Goal: Task Accomplishment & Management: Use online tool/utility

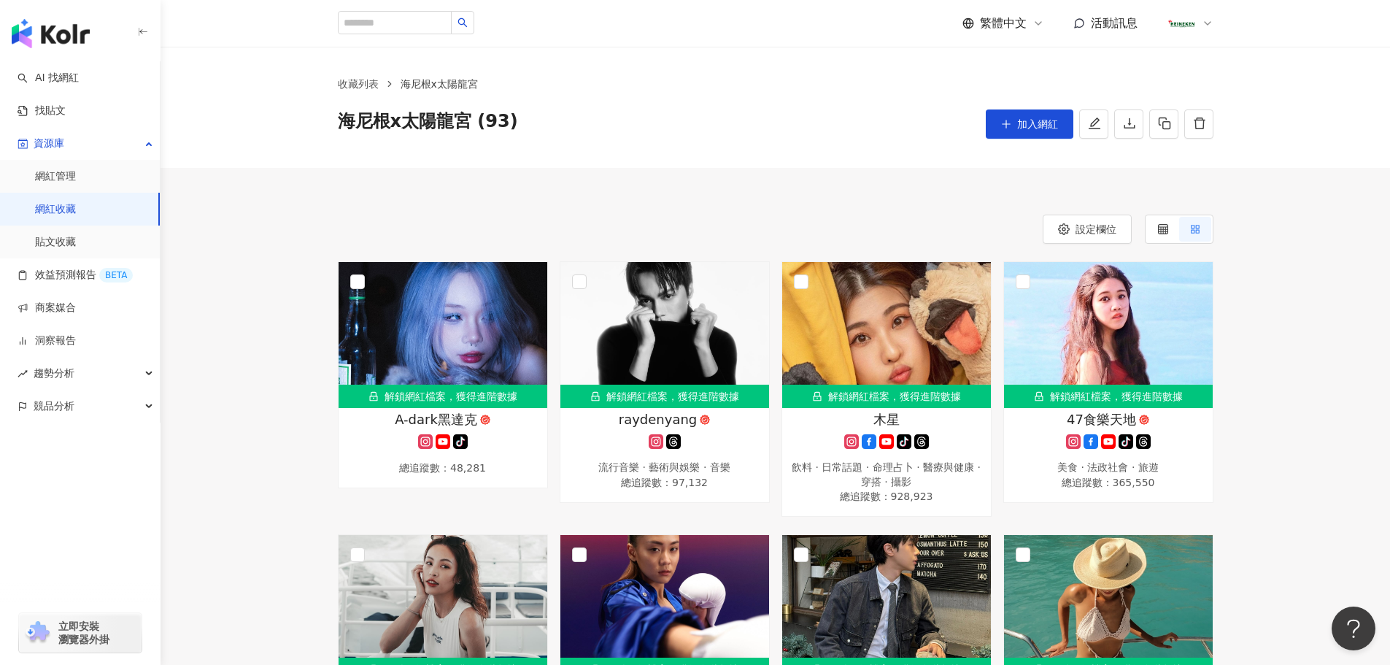
click at [1037, 129] on span "加入網紅" at bounding box center [1037, 124] width 41 height 12
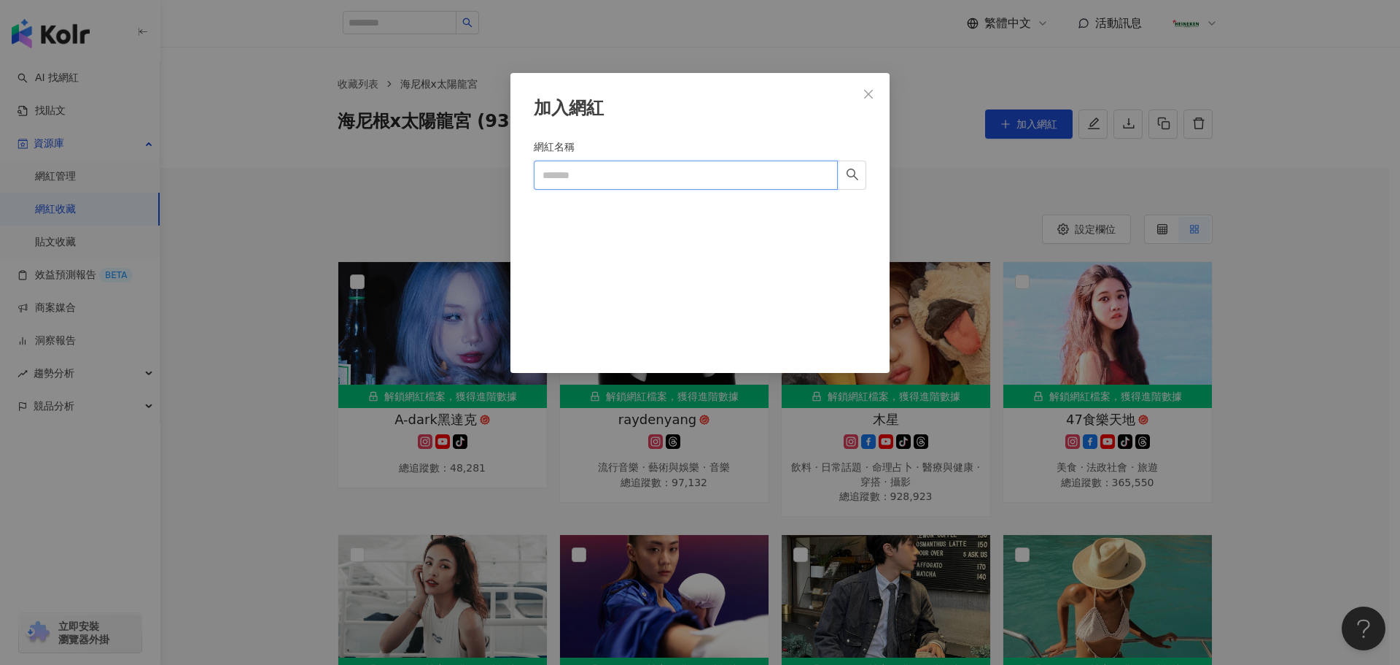
click at [648, 182] on input "網紅名稱" at bounding box center [686, 174] width 304 height 29
paste input "**********"
type input "**********"
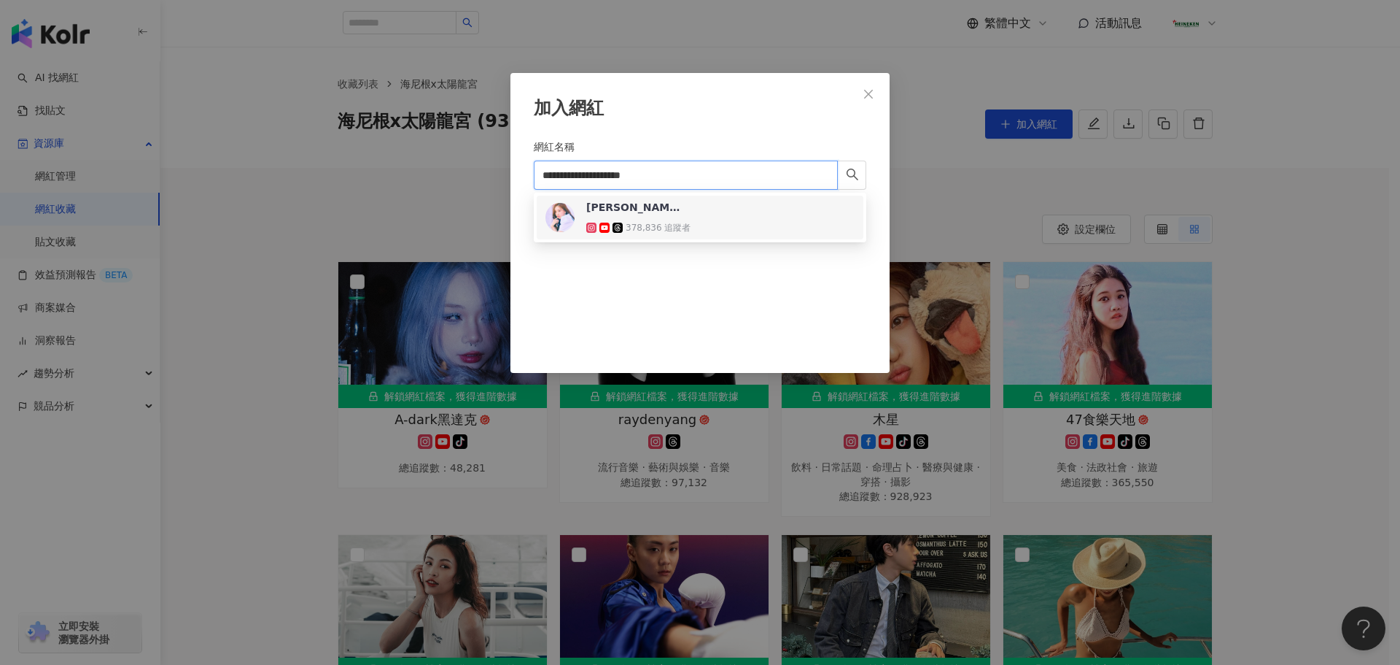
click at [699, 235] on div "尹到怡 윤도이 378,836 追蹤者" at bounding box center [700, 217] width 327 height 44
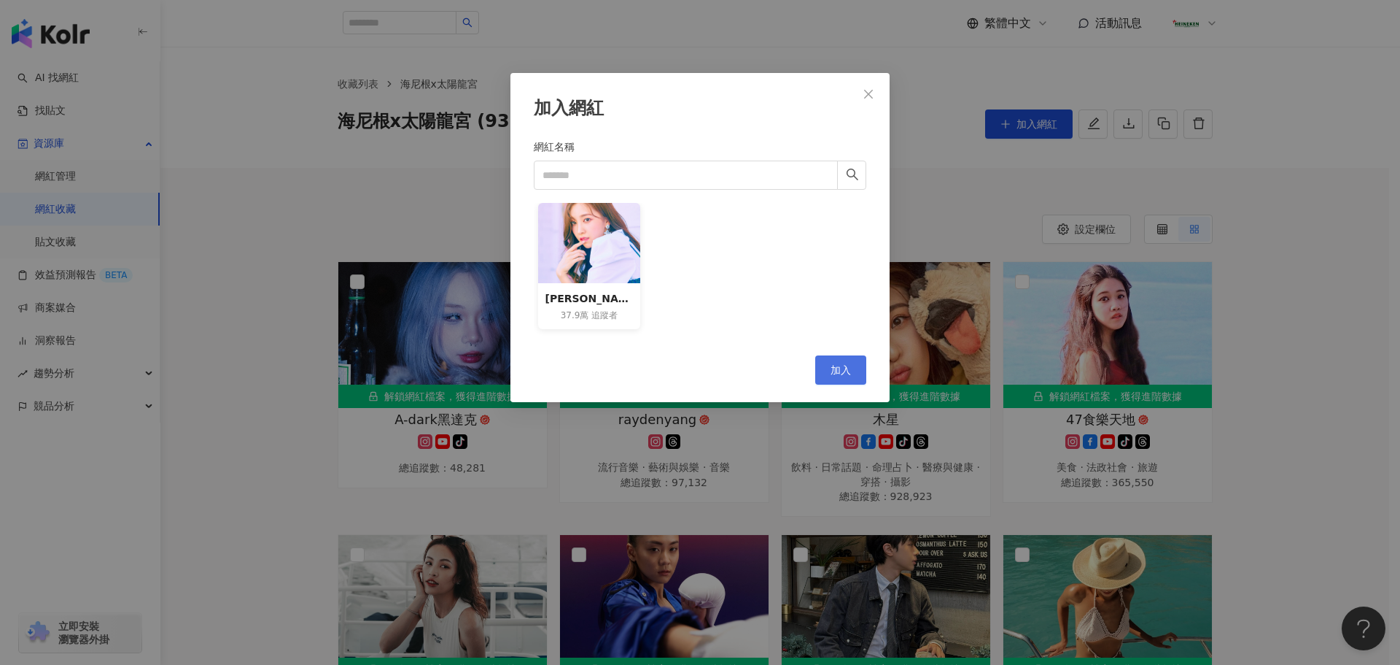
click at [842, 369] on span "加入" at bounding box center [841, 370] width 20 height 12
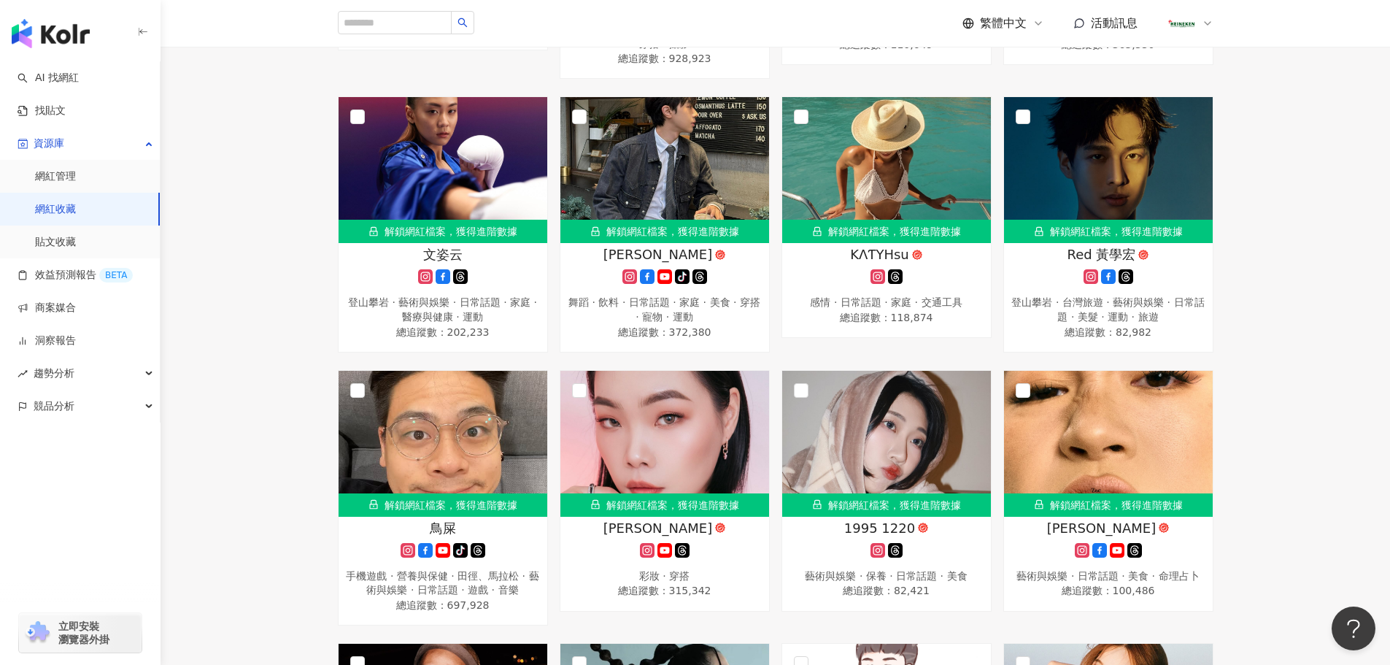
scroll to position [2816, 0]
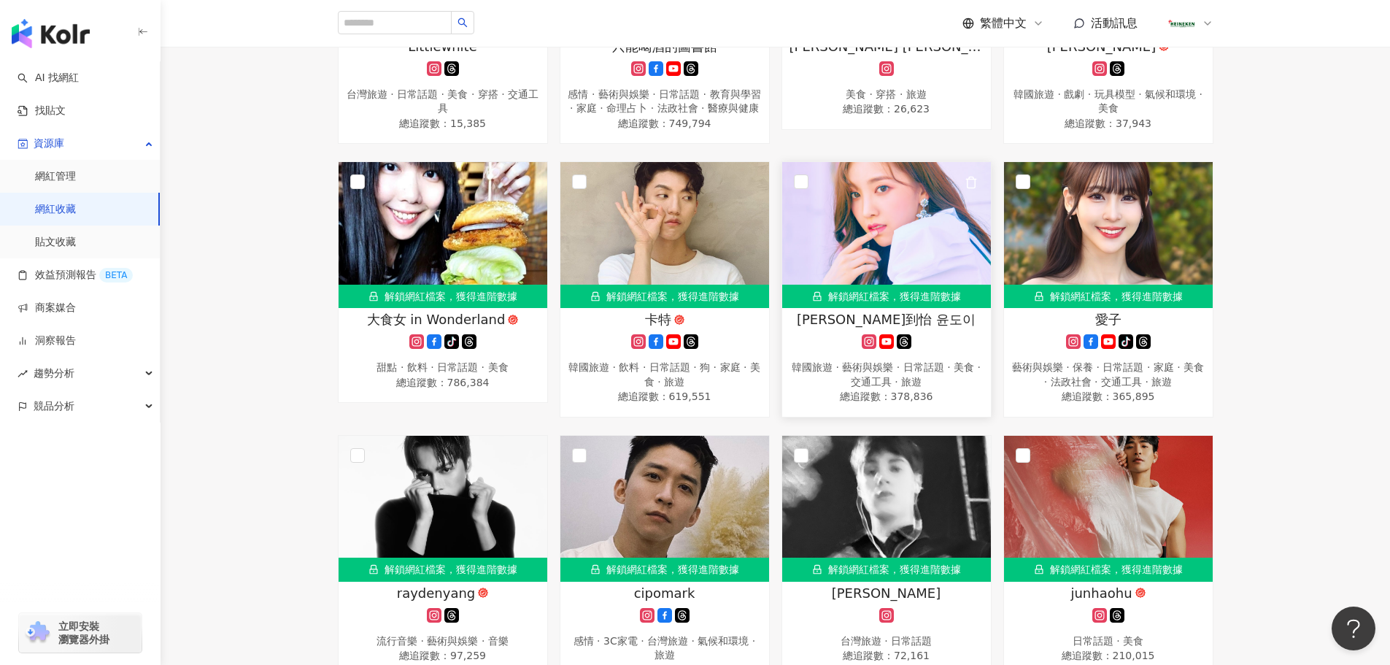
click at [867, 349] on g at bounding box center [868, 341] width 15 height 15
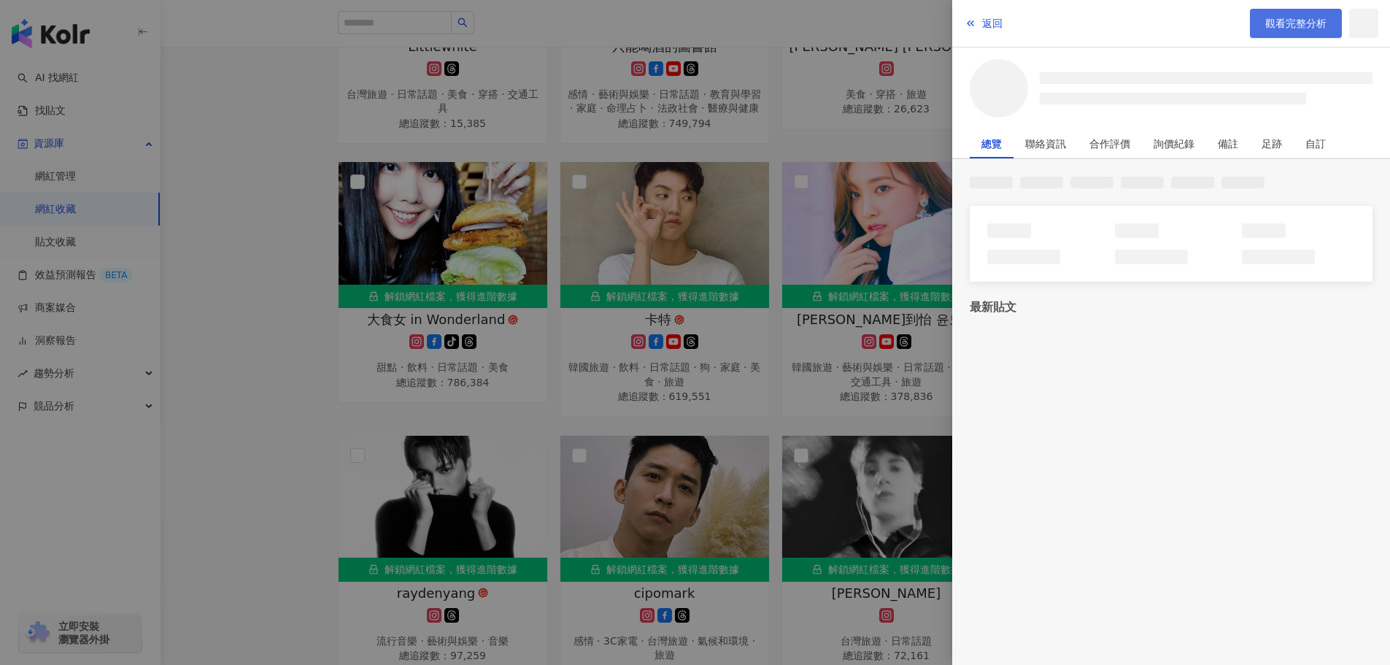
click at [1286, 15] on link "觀看完整分析" at bounding box center [1295, 23] width 92 height 29
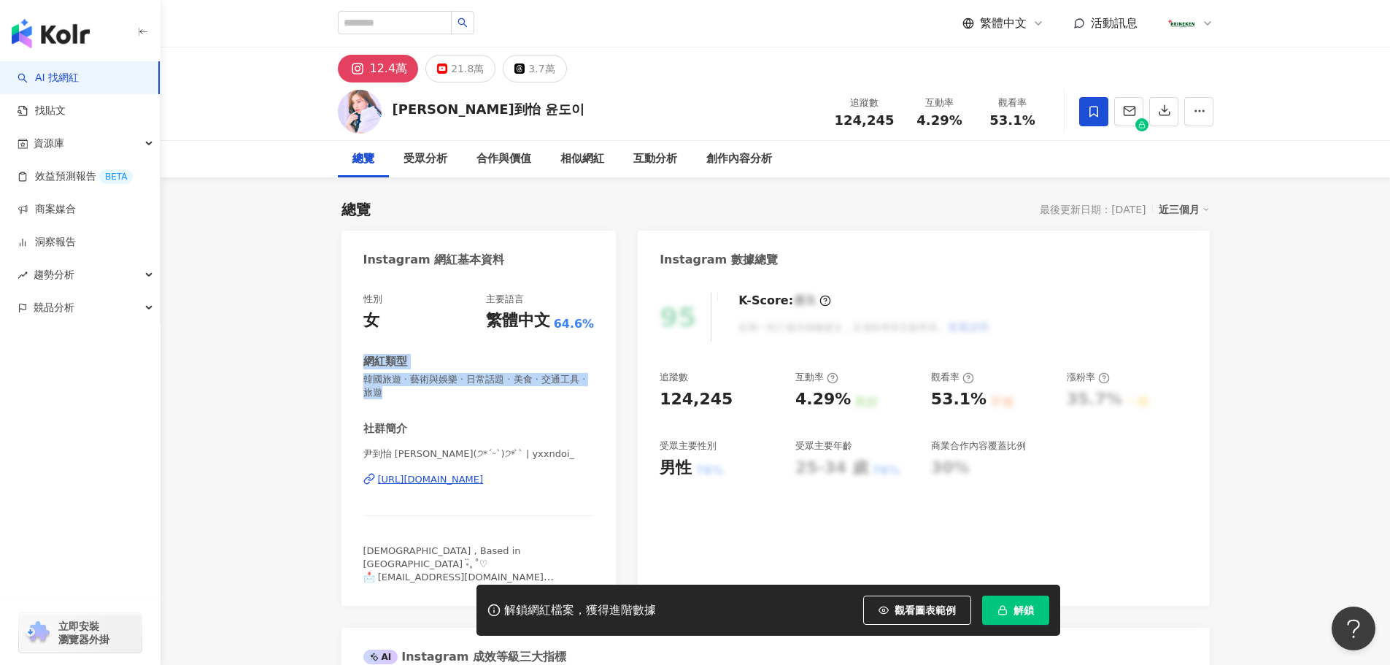
drag, startPoint x: 352, startPoint y: 376, endPoint x: 342, endPoint y: 383, distance: 11.5
click at [351, 371] on div "性別 女 主要語言 繁體中文 64.6% 網紅類型 韓國旅遊 · 藝術與娛樂 · 日常話題 · 美食 · 交通工具 · 旅遊 社群簡介 [PERSON_NAM…" at bounding box center [478, 442] width 275 height 328
click at [421, 406] on div "性別 女 主要語言 繁體中文 64.6% 網紅類型 韓國旅遊 · 藝術與娛樂 · 日常話題 · 美食 · 交通工具 · 旅遊 社群簡介 [PERSON_NAM…" at bounding box center [478, 437] width 231 height 291
click at [404, 392] on span "韓國旅遊 · 藝術與娛樂 · 日常話題 · 美食 · 交通工具 · 旅遊" at bounding box center [478, 386] width 231 height 26
click at [380, 357] on div "網紅類型" at bounding box center [385, 361] width 44 height 15
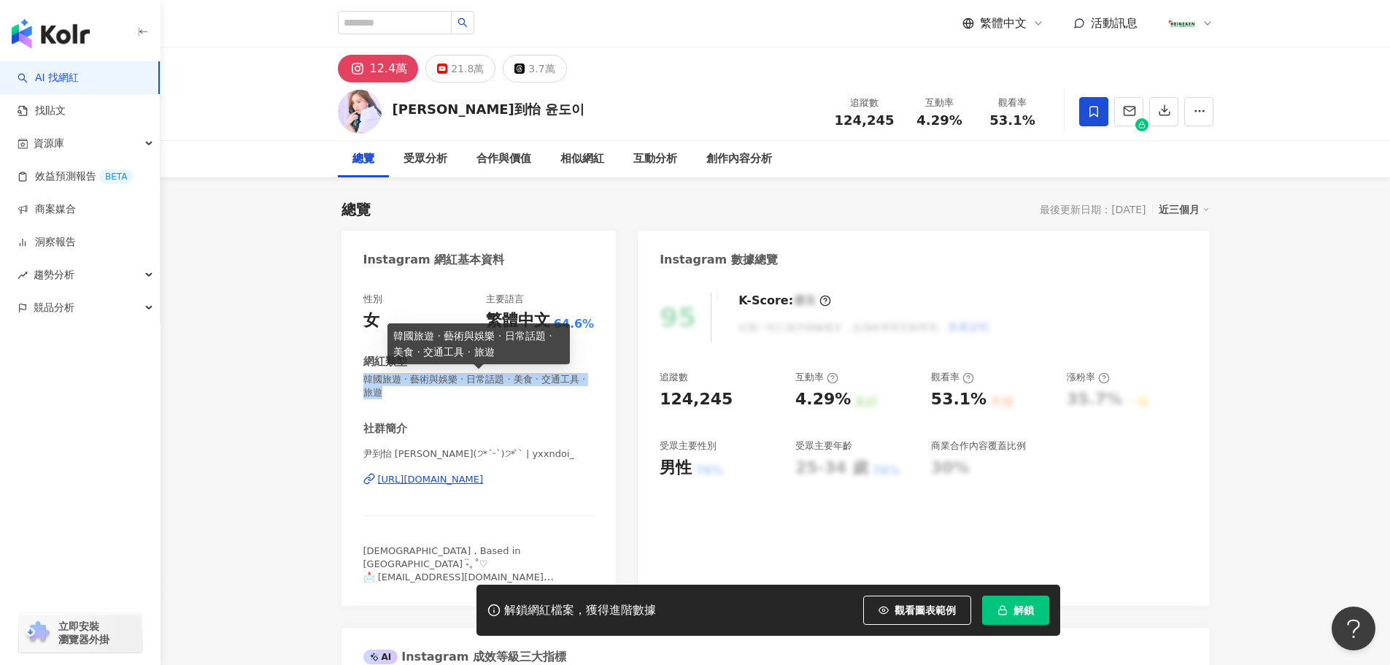
drag, startPoint x: 361, startPoint y: 378, endPoint x: 400, endPoint y: 395, distance: 43.1
click at [400, 395] on div "性別 女 主要語言 繁體中文 64.6% 網紅類型 韓國旅遊 · 藝術與娛樂 · 日常話題 · 美食 · 交通工具 · 旅遊 社群簡介 [PERSON_NAM…" at bounding box center [478, 442] width 275 height 328
copy span "韓國旅遊 · 藝術與娛樂 · 日常話題 · 美食 · 交通工具 · 旅遊"
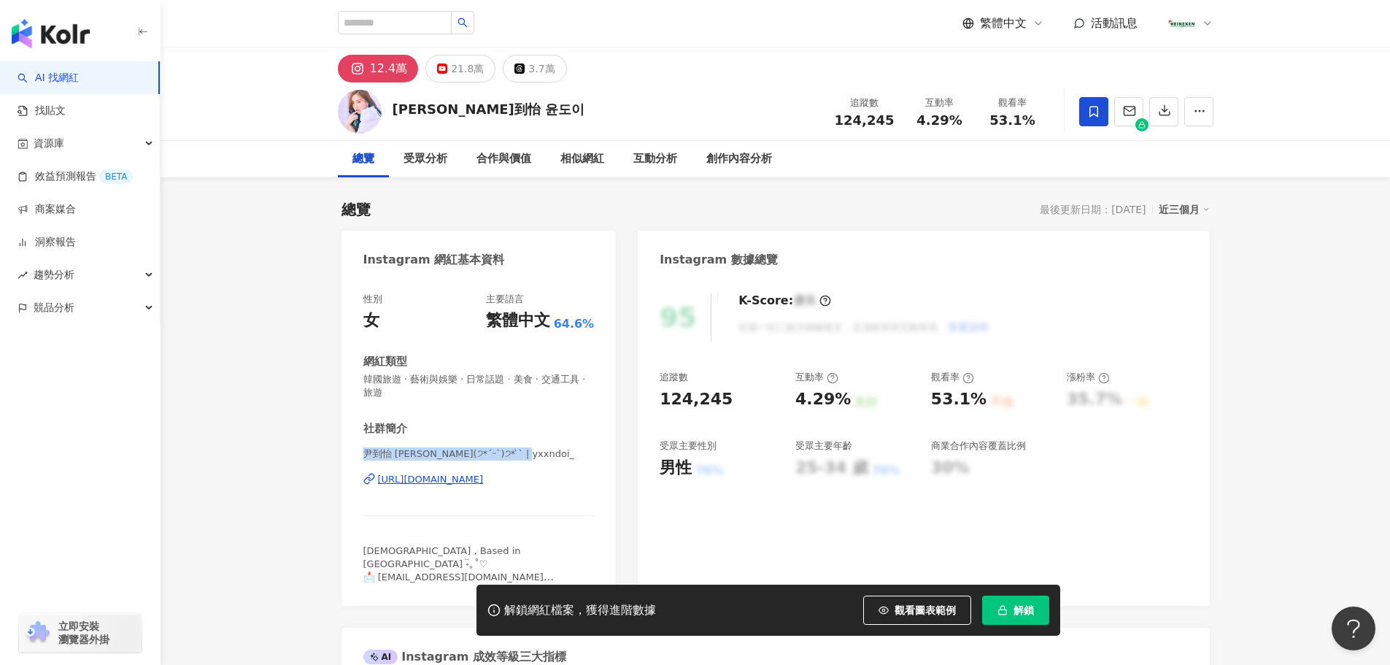
drag, startPoint x: 539, startPoint y: 452, endPoint x: 361, endPoint y: 455, distance: 178.0
click at [361, 455] on div "性別 女 主要語言 繁體中文 64.6% 網紅類型 韓國旅遊 · 藝術與娛樂 · 日常話題 · 美食 · 交通工具 · 旅遊 社群簡介 [PERSON_NAM…" at bounding box center [478, 442] width 275 height 328
copy span "尹到怡 [PERSON_NAME](੭*ˊᵕˋ)੭* ̀ˋ | yxxndoi_"
drag, startPoint x: 719, startPoint y: 404, endPoint x: 638, endPoint y: 400, distance: 81.8
click at [638, 400] on div "95 K-Score : 優良 近期一到三個月積極發文，且漲粉率與互動率高。 查看說明 追蹤數 124,245 互動率 4.29% 良好 觀看率 53.1% …" at bounding box center [923, 442] width 571 height 328
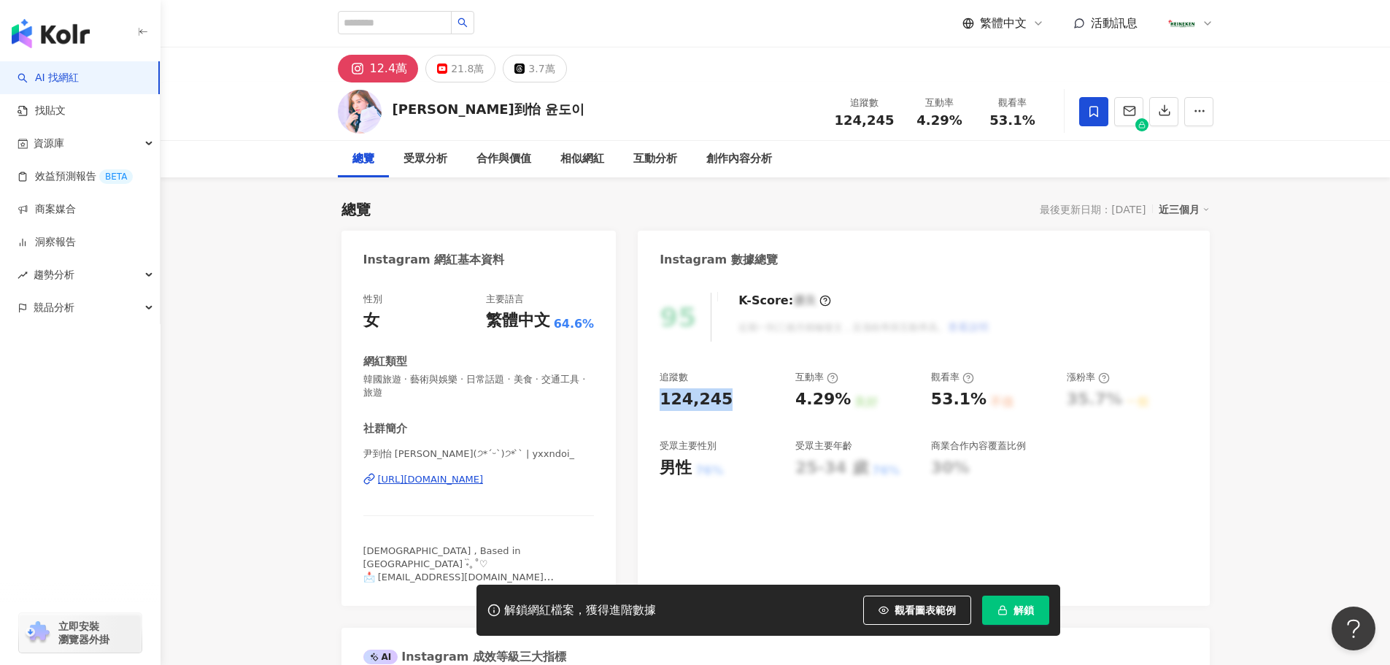
copy div "124,245"
drag, startPoint x: 795, startPoint y: 395, endPoint x: 842, endPoint y: 409, distance: 49.4
click at [842, 399] on div "4.29%" at bounding box center [822, 399] width 55 height 23
copy div "4.29%"
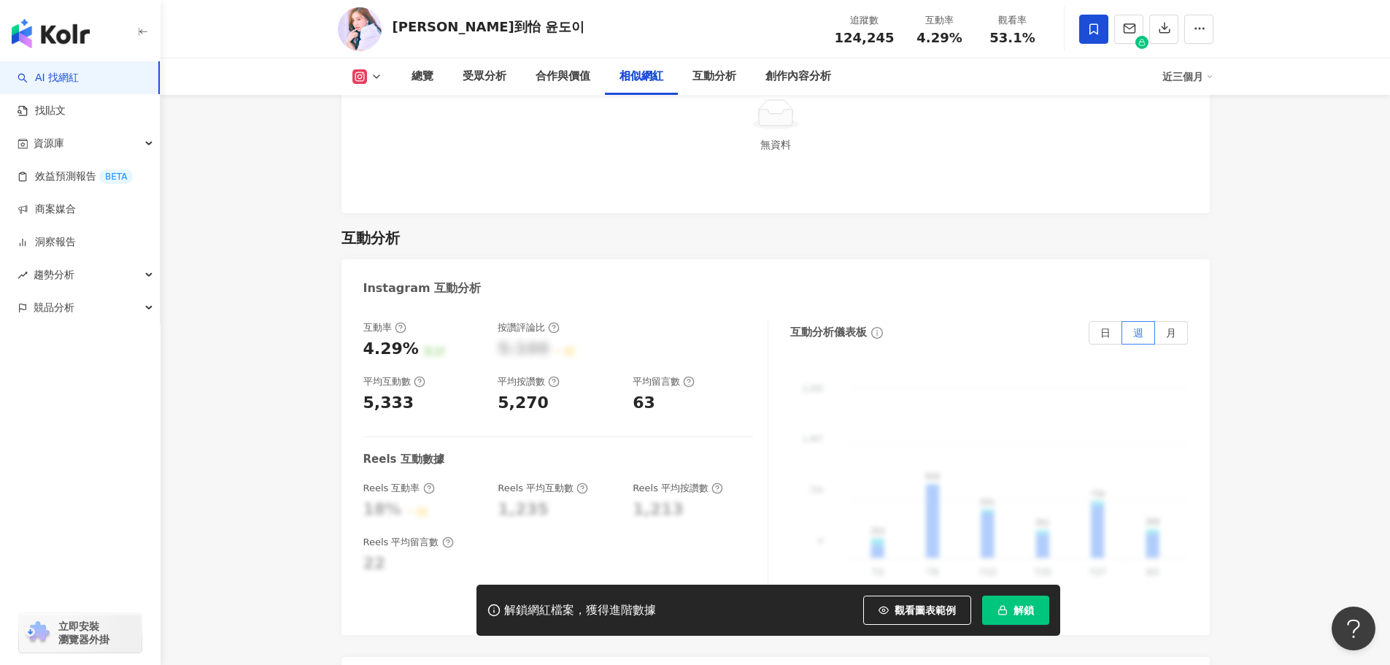
scroll to position [2845, 0]
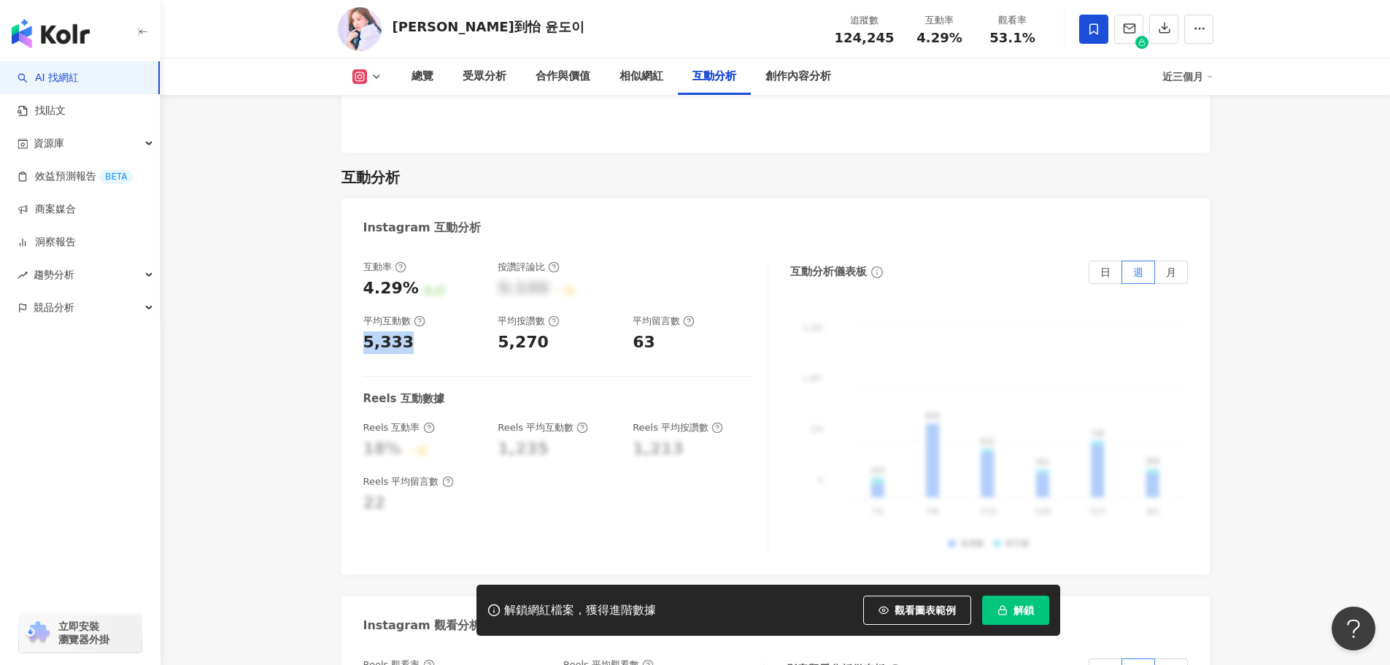
drag, startPoint x: 408, startPoint y: 287, endPoint x: 351, endPoint y: 286, distance: 56.9
click at [351, 286] on div "互動率 4.29% 良好 按讚評論比 5:100 一般 平均互動數 5,333 平均按讚數 5,270 平均留言數 63 Reels 互動數據 Reels 互…" at bounding box center [775, 410] width 868 height 328
copy div "5,333"
drag, startPoint x: 500, startPoint y: 284, endPoint x: 543, endPoint y: 292, distance: 43.9
click at [543, 331] on div "5,270" at bounding box center [557, 342] width 120 height 23
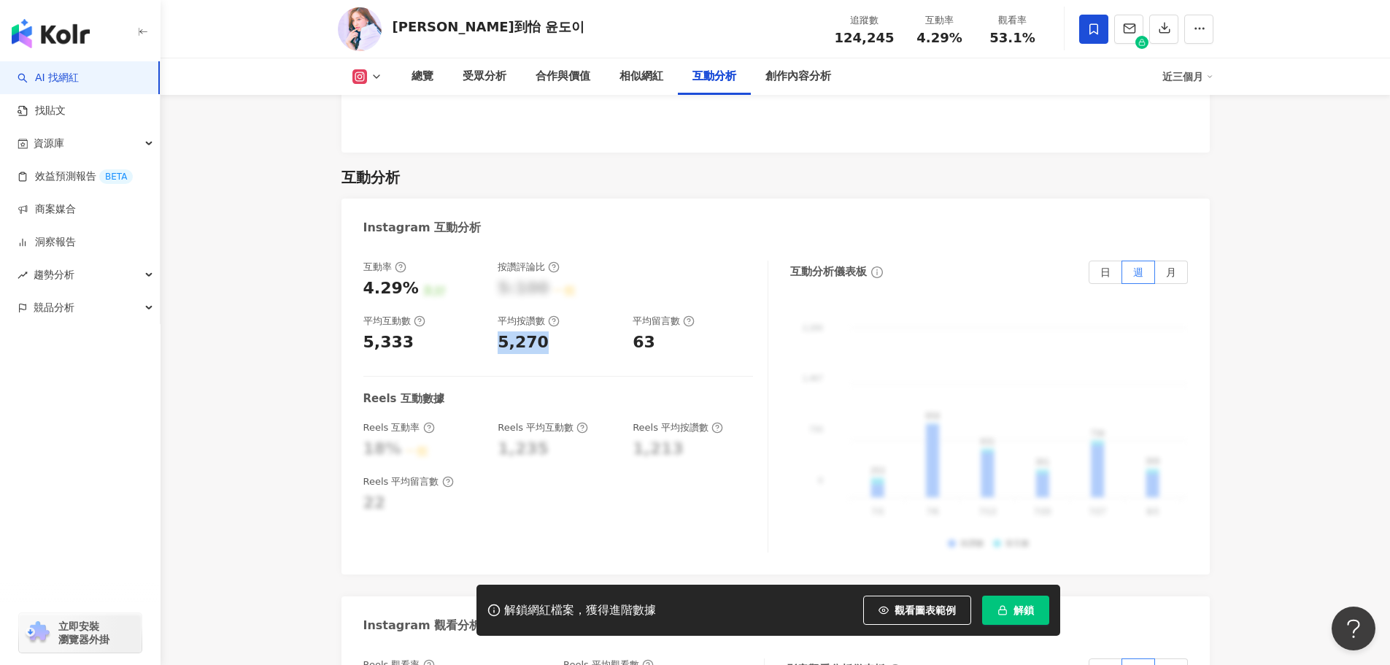
copy div "5,270"
click at [648, 331] on div "63" at bounding box center [643, 342] width 23 height 23
copy div "63"
